Goal: Information Seeking & Learning: Learn about a topic

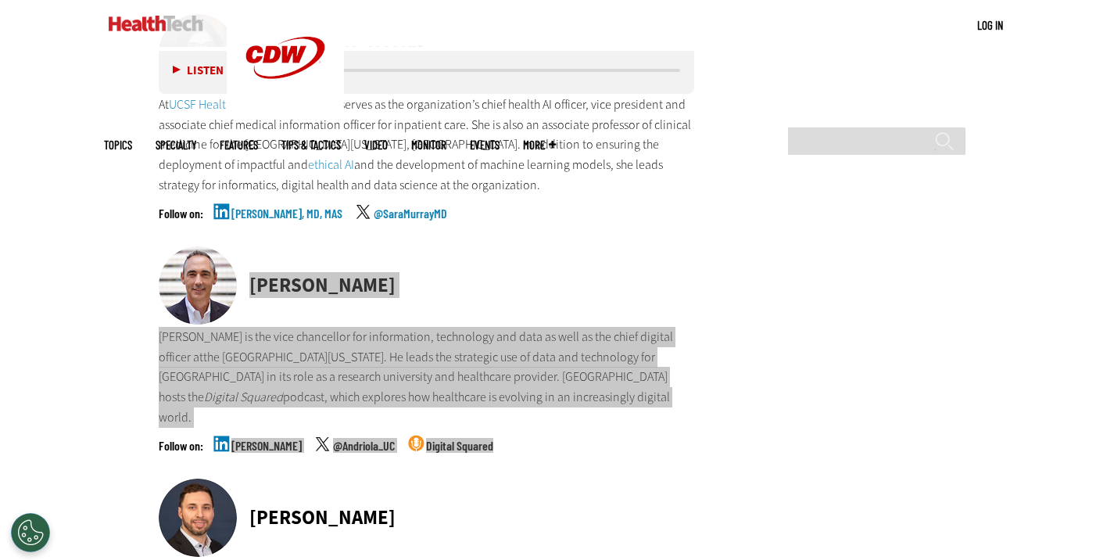
scroll to position [8099, 0]
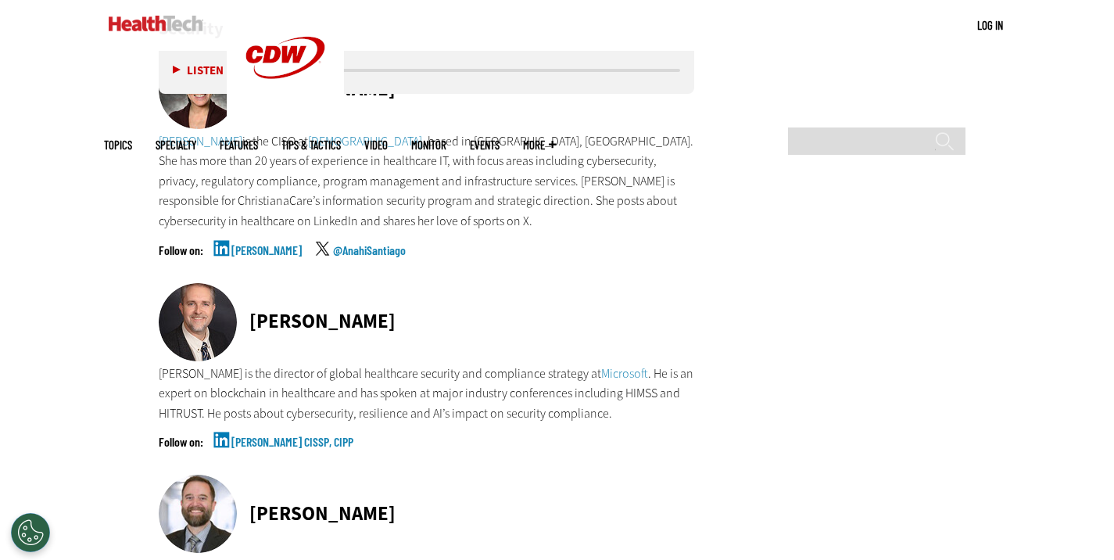
click at [249, 283] on div at bounding box center [204, 323] width 91 height 81
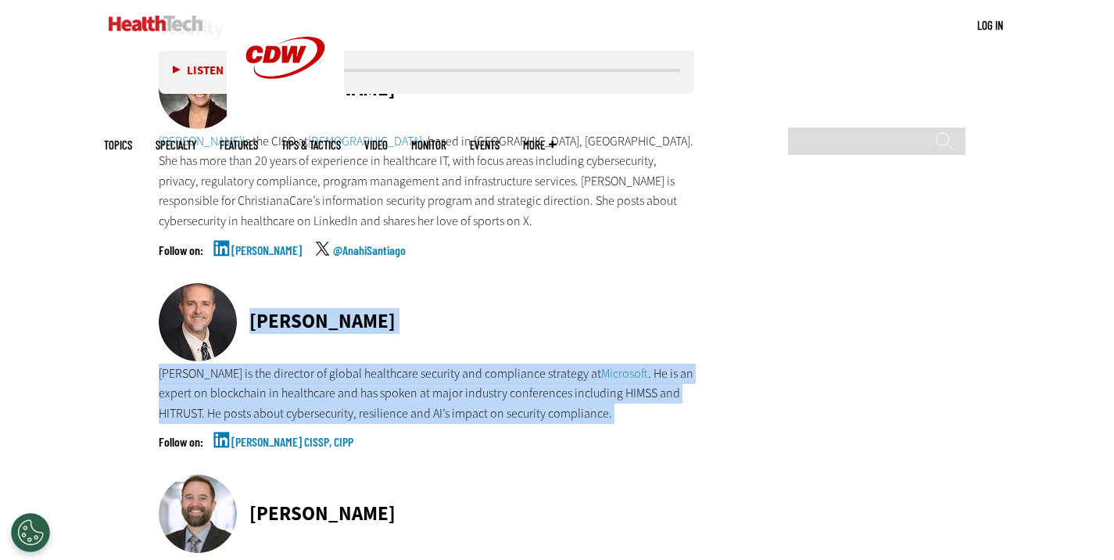
copy div "[PERSON_NAME] [PERSON_NAME] is the director of global healthcare security and c…"
drag, startPoint x: 249, startPoint y: 272, endPoint x: 347, endPoint y: 403, distance: 164.2
click at [347, 403] on div "[PERSON_NAME] [PERSON_NAME] is the director of global healthcare security and c…" at bounding box center [427, 379] width 536 height 192
copy div "[PERSON_NAME] [PERSON_NAME] is the director of global healthcare security and c…"
drag, startPoint x: 192, startPoint y: 313, endPoint x: 198, endPoint y: 276, distance: 38.0
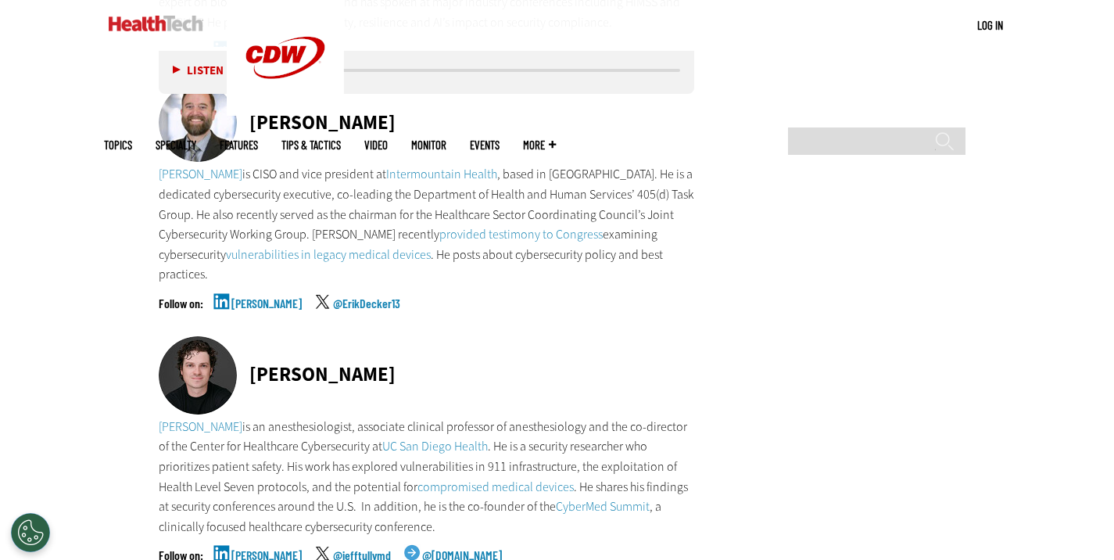
copy div "[PERSON_NAME] [PERSON_NAME] is an anesthesiologist, associate clinical professo…"
drag, startPoint x: 249, startPoint y: 312, endPoint x: 537, endPoint y: 489, distance: 338.3
click at [537, 489] on div "[PERSON_NAME] [PERSON_NAME] is an anesthesiologist, associate clinical professo…" at bounding box center [427, 462] width 536 height 253
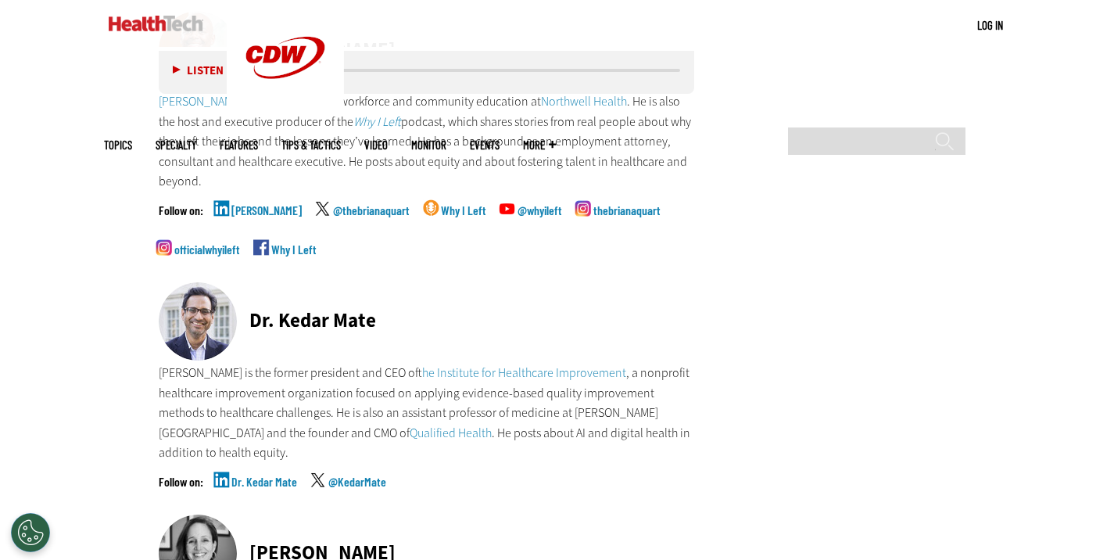
click at [245, 282] on div at bounding box center [204, 322] width 91 height 81
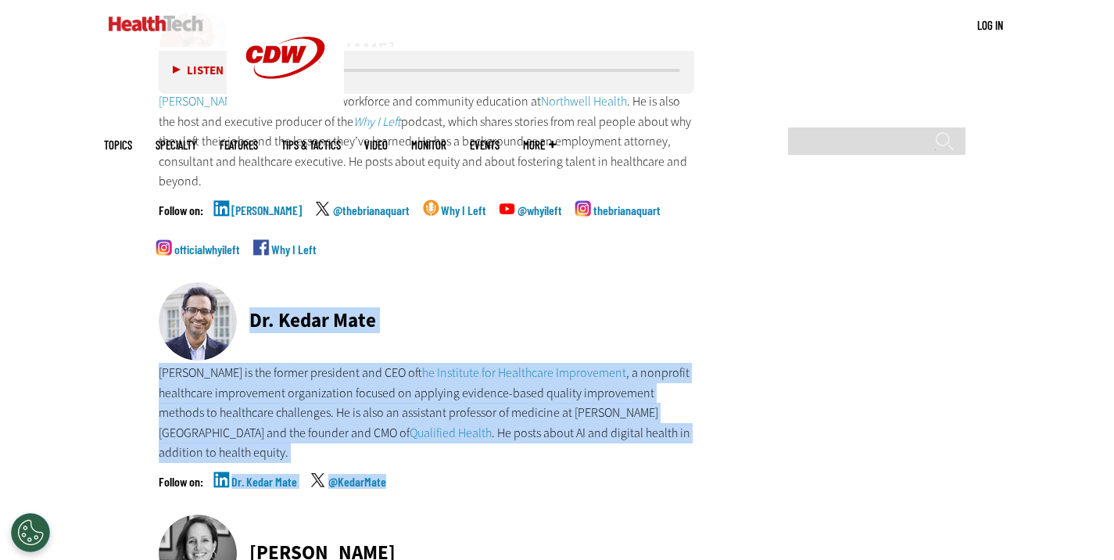
copy div "Dr. Kedar Mate [PERSON_NAME] is the former president and CEO of the Institute f…"
drag, startPoint x: 280, startPoint y: 296, endPoint x: 406, endPoint y: 453, distance: 200.7
click at [406, 453] on div "Dr. Kedar Mate [PERSON_NAME] is the former president and CEO of the Institute f…" at bounding box center [427, 398] width 536 height 232
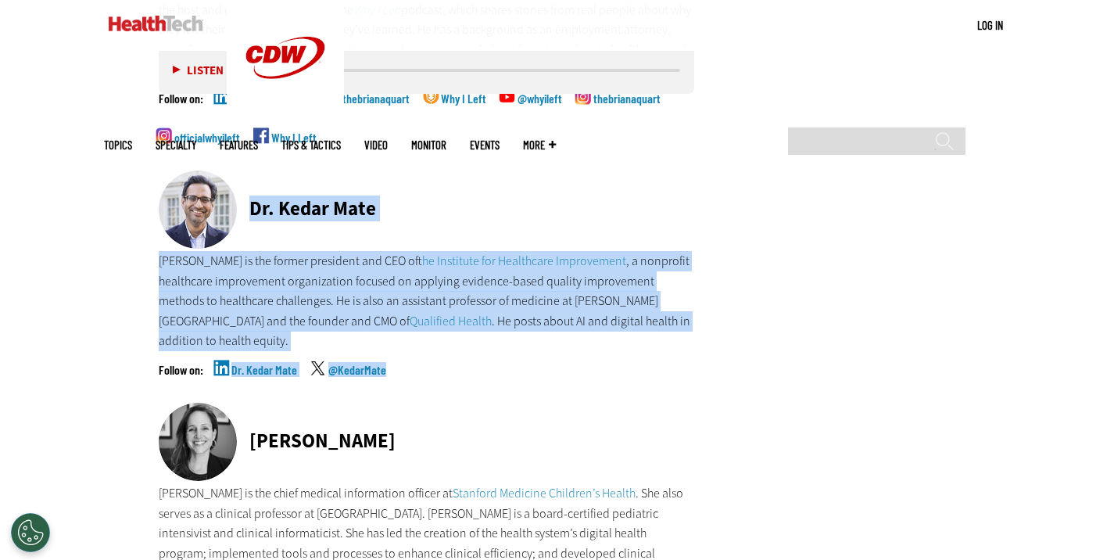
scroll to position [7235, 0]
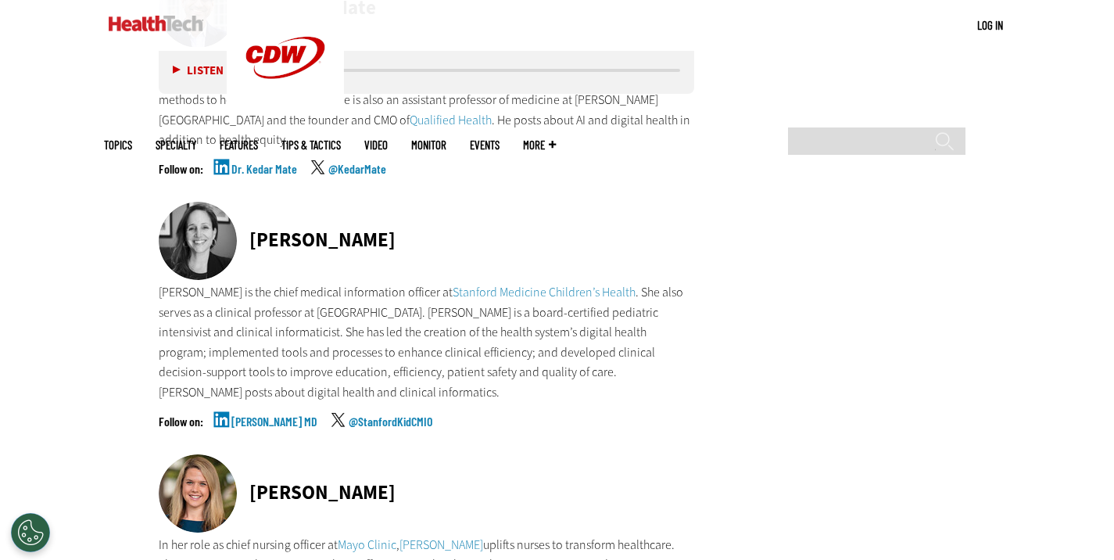
click at [249, 202] on div "[PERSON_NAME]" at bounding box center [427, 242] width 536 height 81
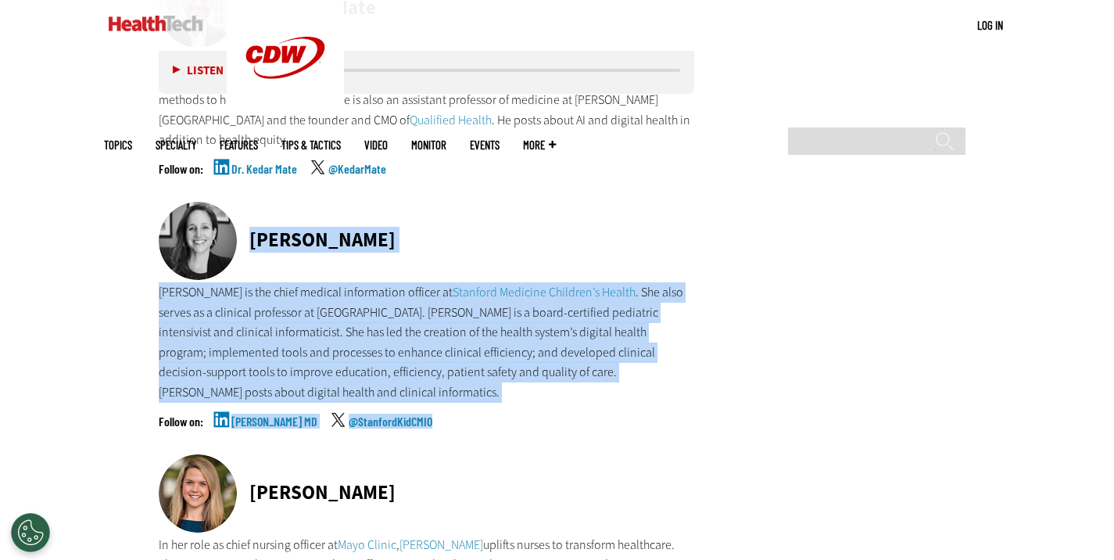
drag, startPoint x: 397, startPoint y: 342, endPoint x: 250, endPoint y: 202, distance: 202.9
click at [250, 202] on div "[PERSON_NAME] [PERSON_NAME] is the chief medical information officer at Stanfor…" at bounding box center [427, 328] width 536 height 253
copy div "[PERSON_NAME] [PERSON_NAME] is the chief medical information officer at Stanfor…"
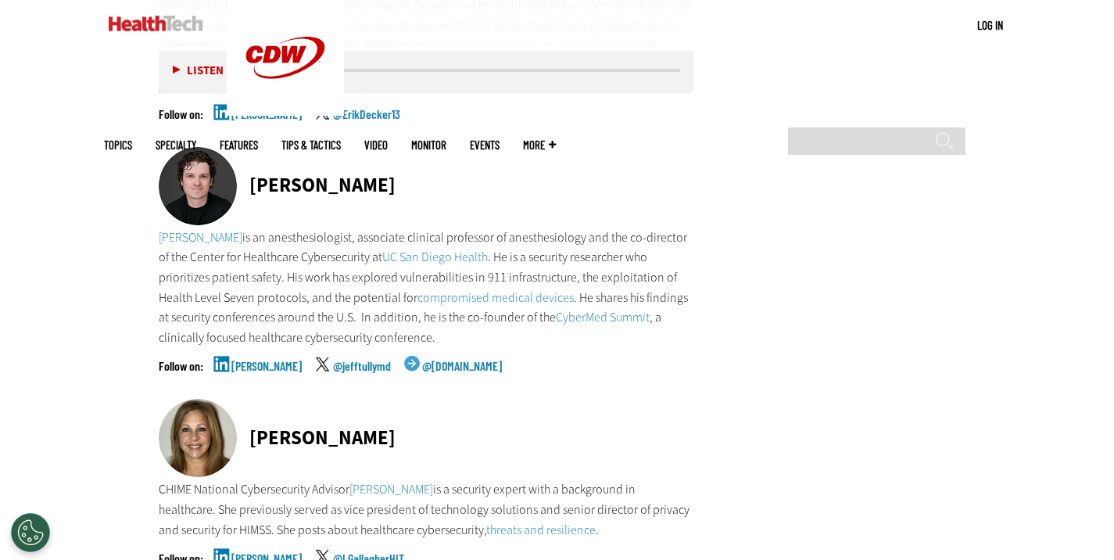
scroll to position [8798, 0]
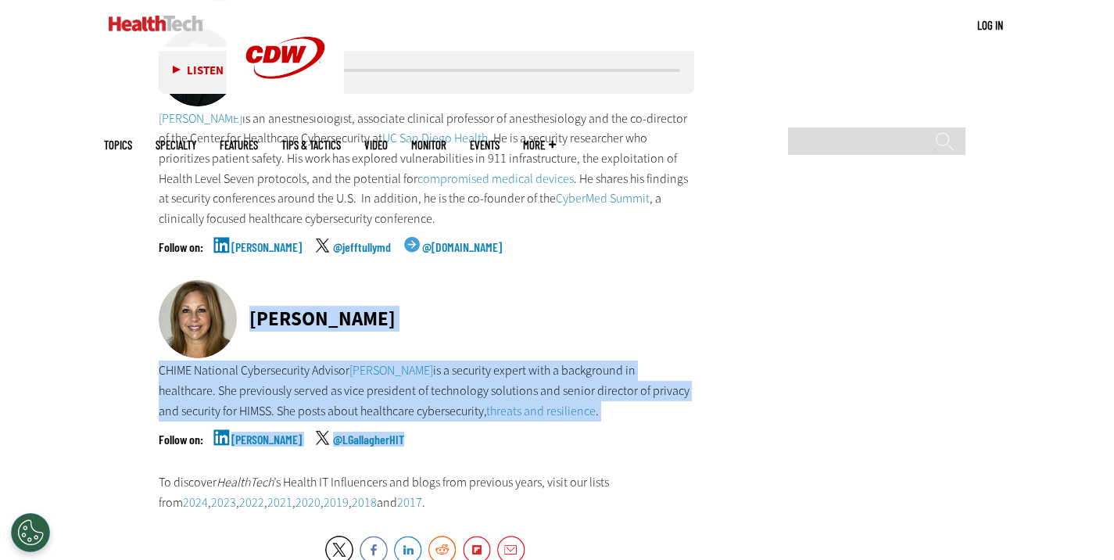
copy div "[PERSON_NAME] CHIME National Cybersecurity Advisor [PERSON_NAME] is a security …"
drag, startPoint x: 245, startPoint y: 262, endPoint x: 400, endPoint y: 385, distance: 198.0
click at [400, 385] on div "[PERSON_NAME] CHIME National Cybersecurity Advisor [PERSON_NAME] is a security …" at bounding box center [427, 376] width 536 height 192
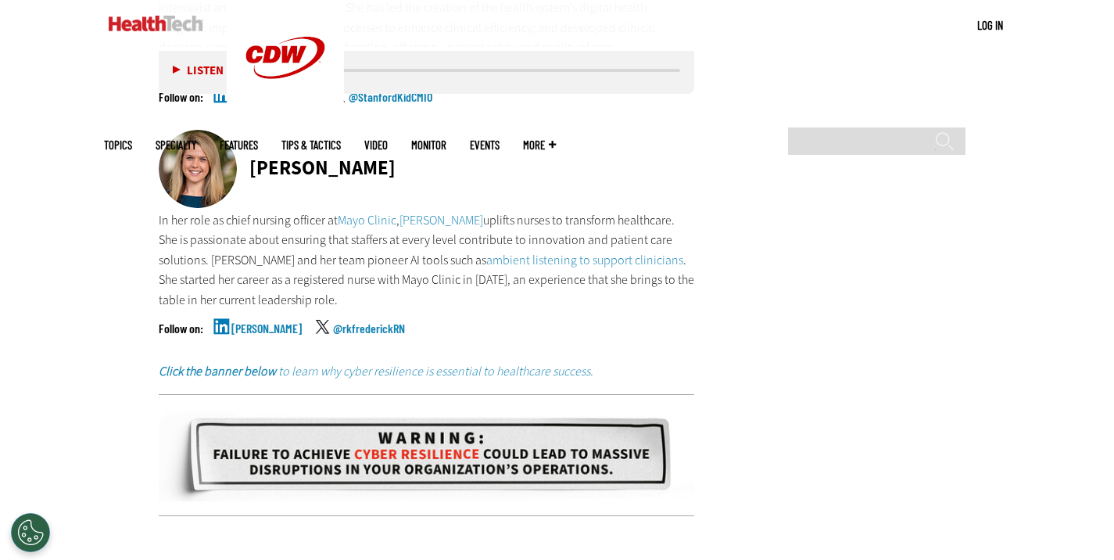
scroll to position [7547, 0]
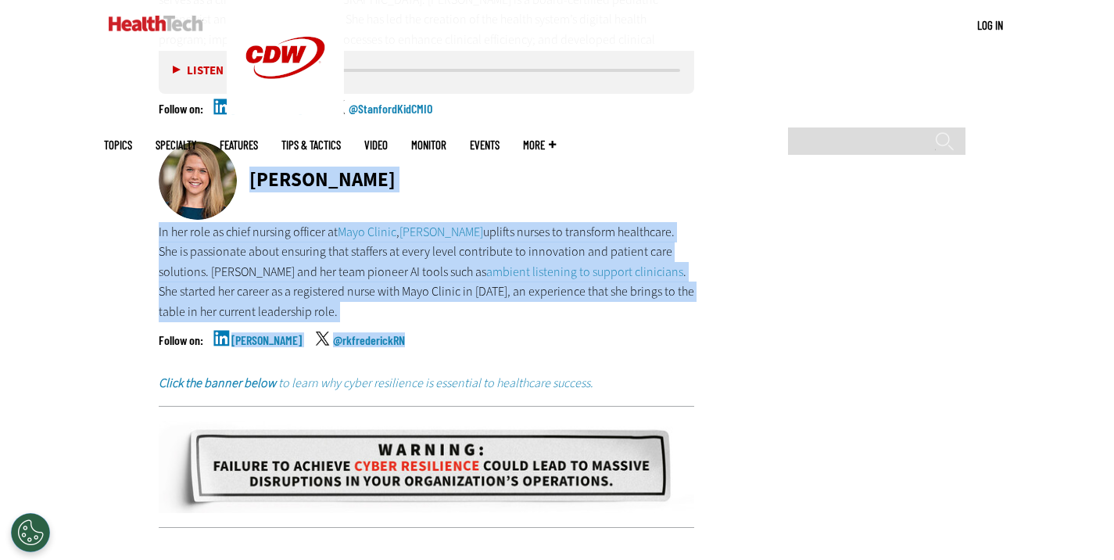
copy div "[PERSON_NAME] In her role as chief nursing officer at Mayo Clinic , [PERSON_NAM…"
drag, startPoint x: 247, startPoint y: 135, endPoint x: 436, endPoint y: 289, distance: 244.0
click at [436, 289] on div "[PERSON_NAME] In her role as chief nursing officer at [GEOGRAPHIC_DATA] , [PERS…" at bounding box center [427, 258] width 536 height 232
